Goal: Transaction & Acquisition: Register for event/course

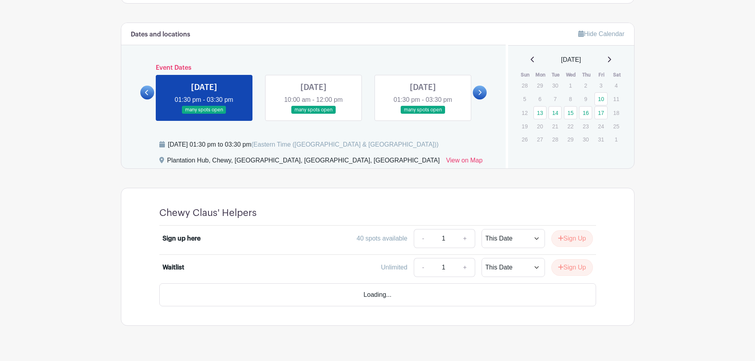
scroll to position [411, 0]
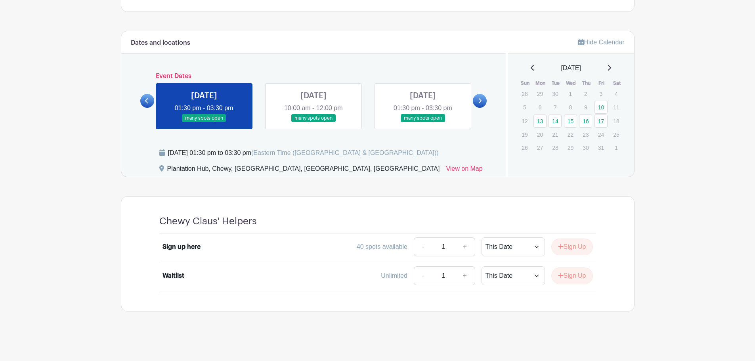
click at [313, 122] on link at bounding box center [313, 122] width 0 height 0
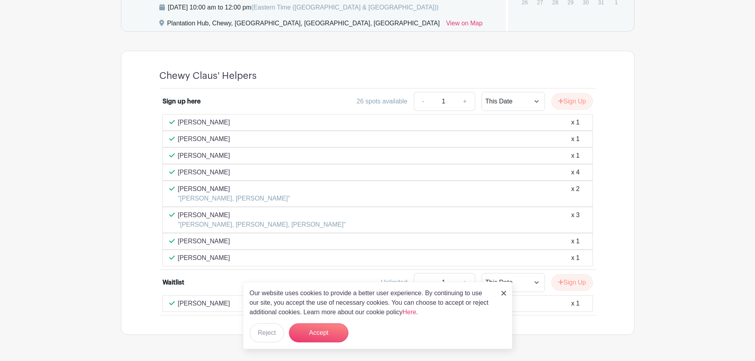
scroll to position [580, 0]
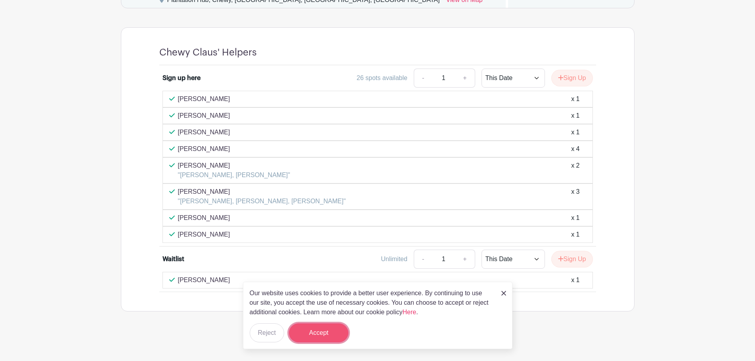
click at [326, 330] on button "Accept" at bounding box center [318, 332] width 59 height 19
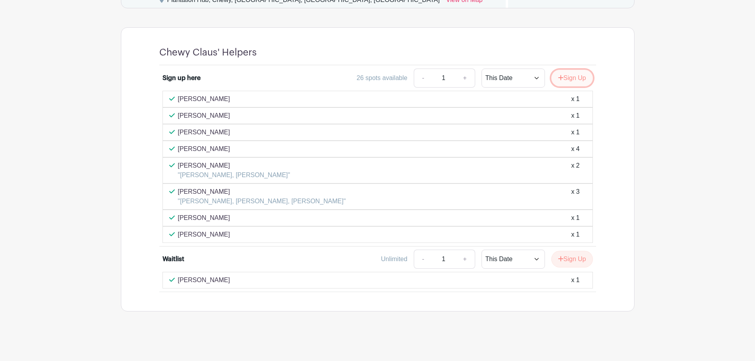
click at [562, 85] on button "Sign Up" at bounding box center [572, 78] width 42 height 17
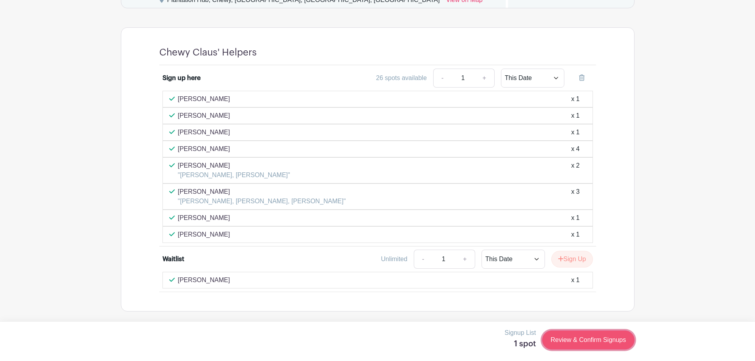
click at [561, 341] on link "Review & Confirm Signups" at bounding box center [588, 339] width 92 height 19
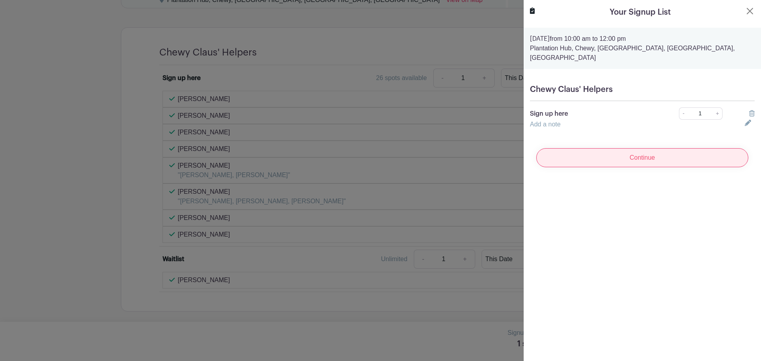
click at [596, 148] on input "Continue" at bounding box center [642, 157] width 212 height 19
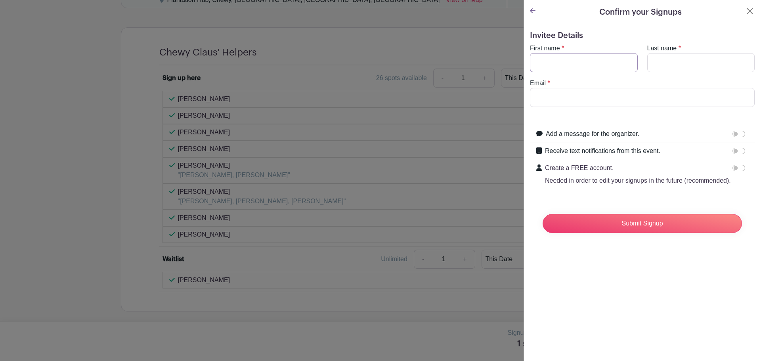
click at [567, 67] on input "First name" at bounding box center [584, 62] width 108 height 19
type input "[PERSON_NAME]"
type input "Titherage"
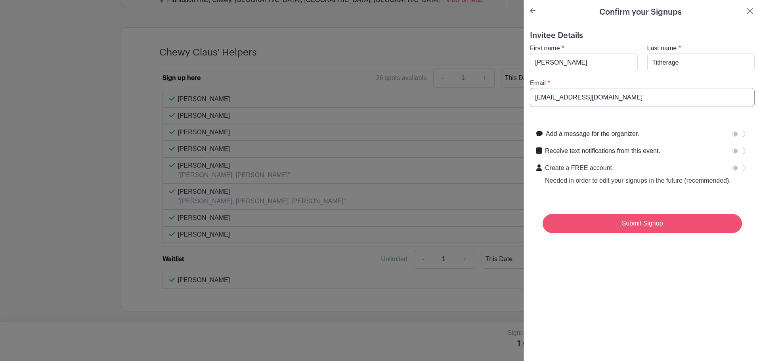
type input "[EMAIL_ADDRESS][DOMAIN_NAME]"
click at [624, 230] on input "Submit Signup" at bounding box center [641, 223] width 199 height 19
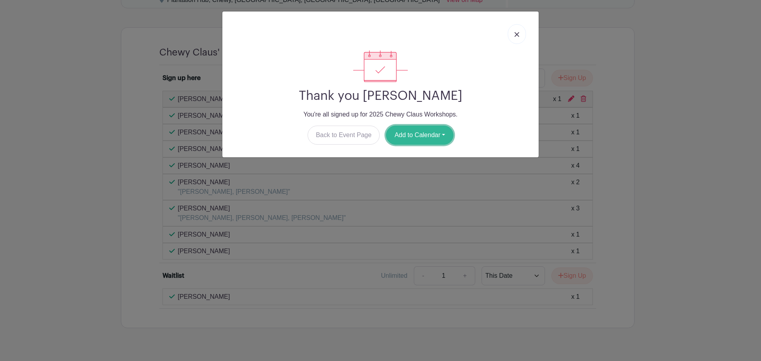
click at [393, 136] on button "Add to Calendar" at bounding box center [419, 135] width 67 height 19
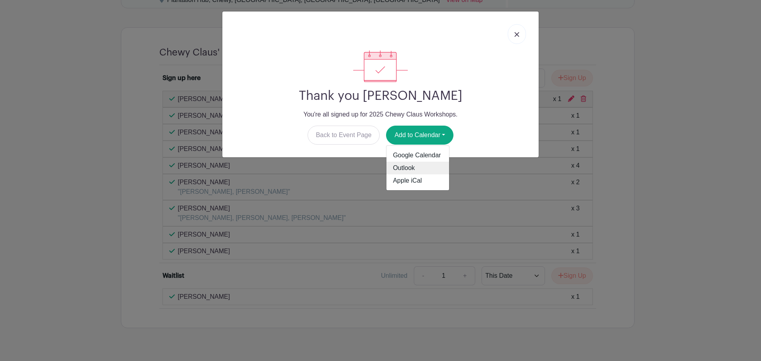
click at [416, 169] on link "Outlook" at bounding box center [417, 168] width 63 height 13
click at [517, 33] on img at bounding box center [516, 34] width 5 height 5
